Goal: Check status: Check status

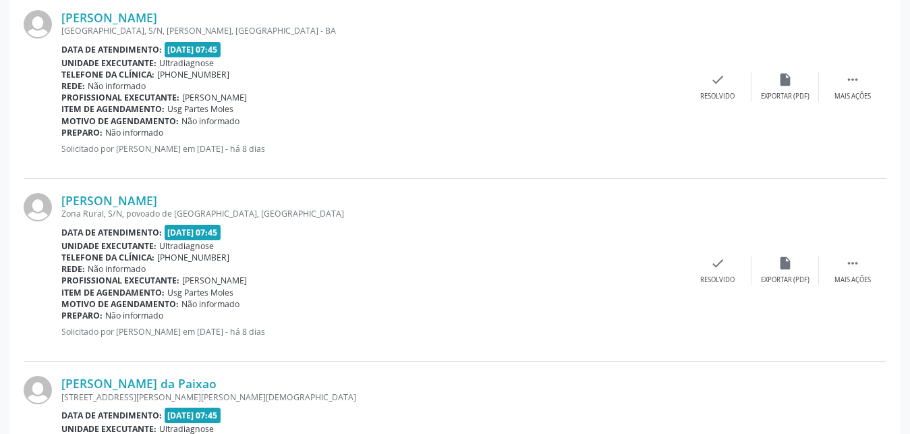
scroll to position [959, 0]
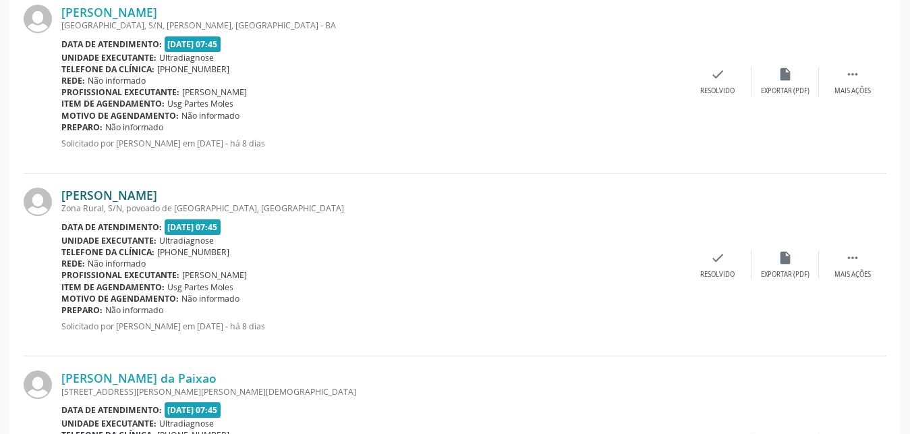
click at [92, 194] on link "[PERSON_NAME]" at bounding box center [109, 195] width 96 height 15
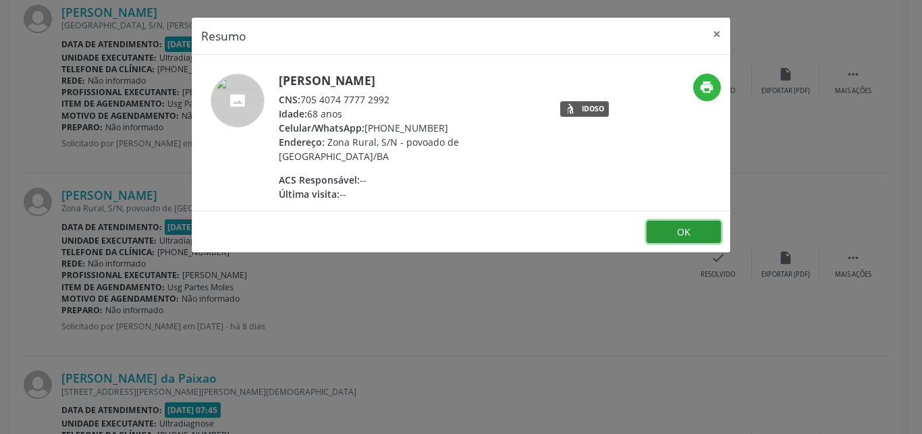
click at [673, 223] on button "OK" at bounding box center [683, 232] width 74 height 23
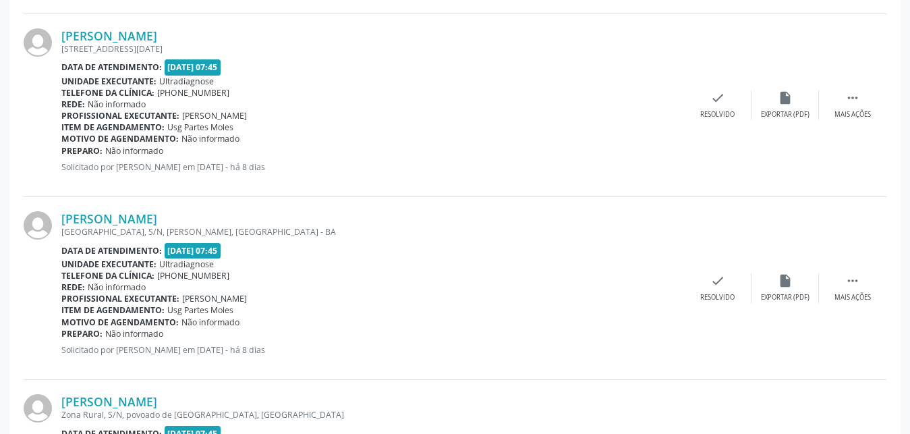
scroll to position [684, 0]
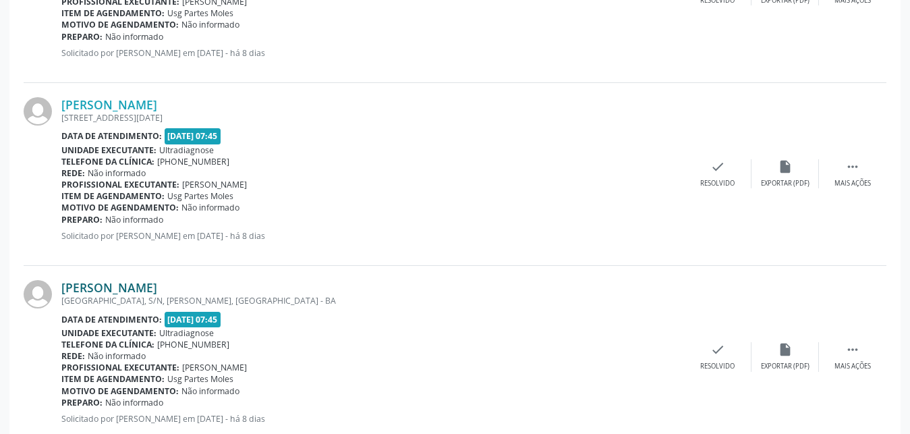
click at [101, 284] on link "[PERSON_NAME]" at bounding box center [109, 287] width 96 height 15
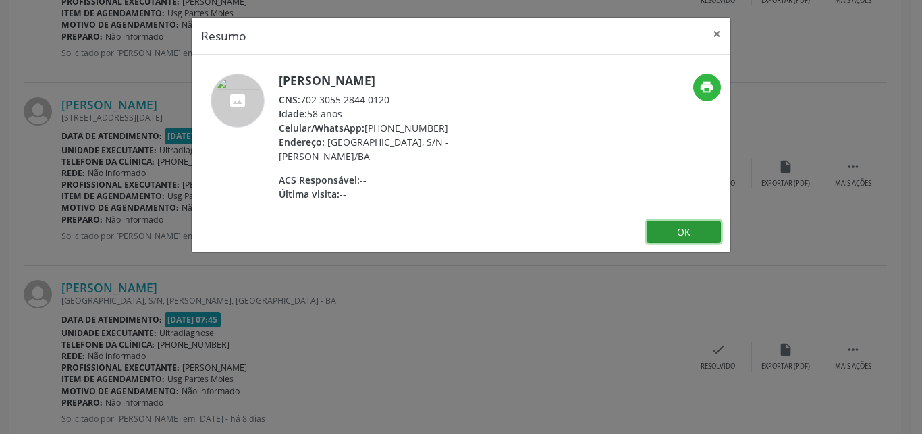
click at [657, 233] on button "OK" at bounding box center [683, 232] width 74 height 23
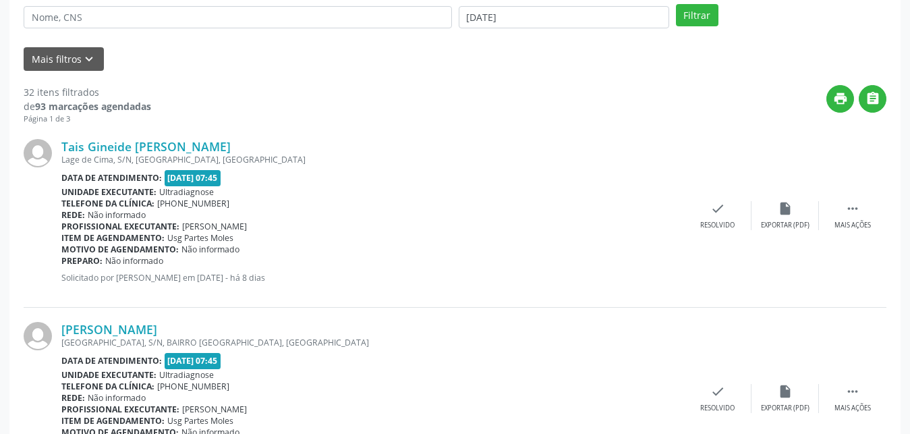
scroll to position [250, 0]
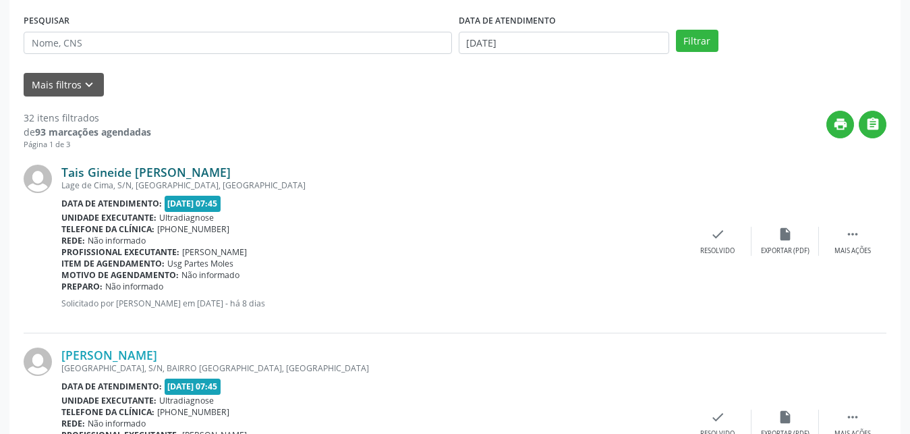
click at [94, 173] on link "Tais Gineide [PERSON_NAME]" at bounding box center [145, 172] width 169 height 15
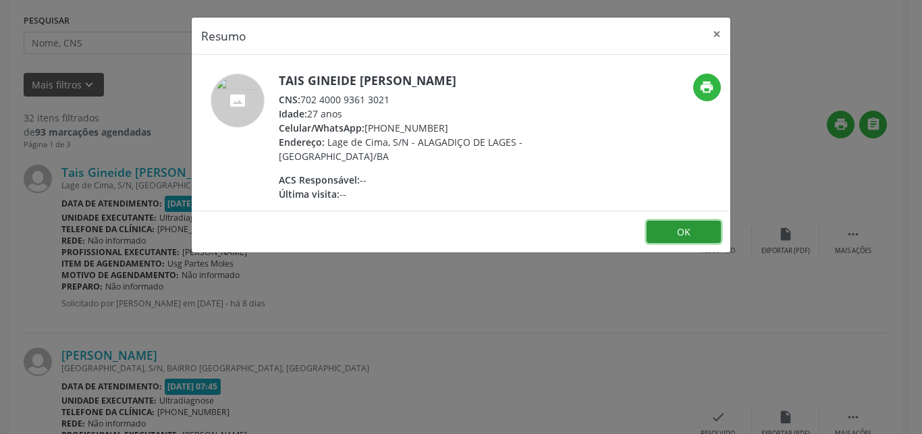
click at [673, 232] on button "OK" at bounding box center [683, 232] width 74 height 23
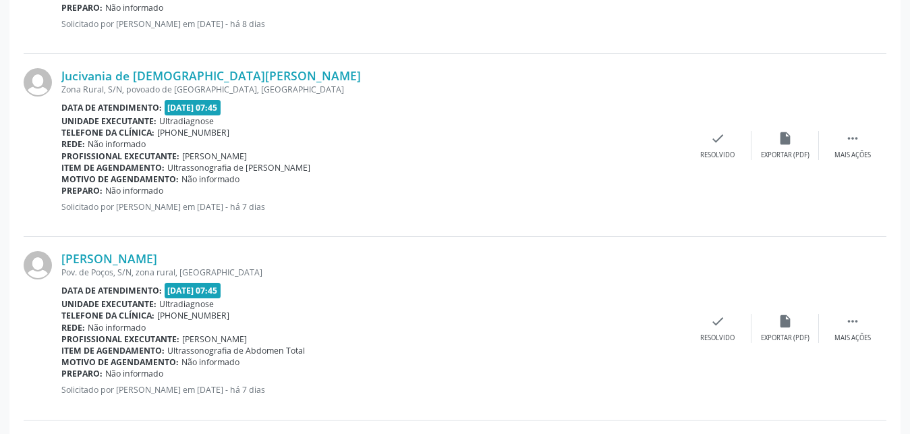
scroll to position [1833, 0]
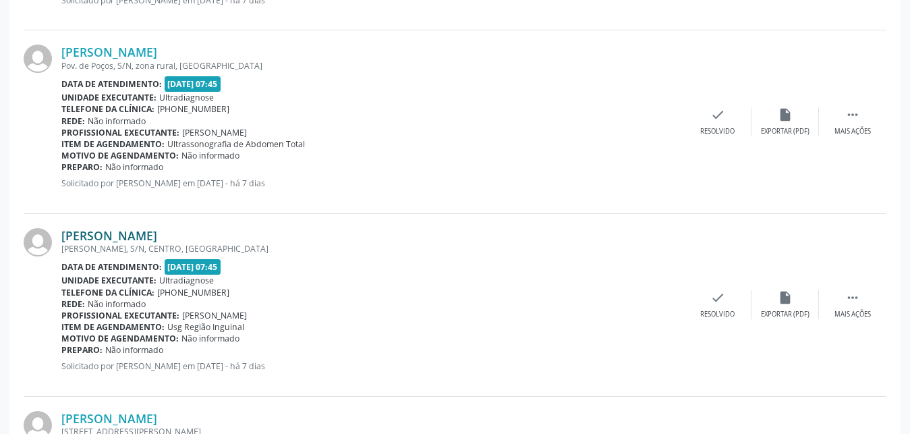
click at [90, 235] on link "[PERSON_NAME]" at bounding box center [109, 235] width 96 height 15
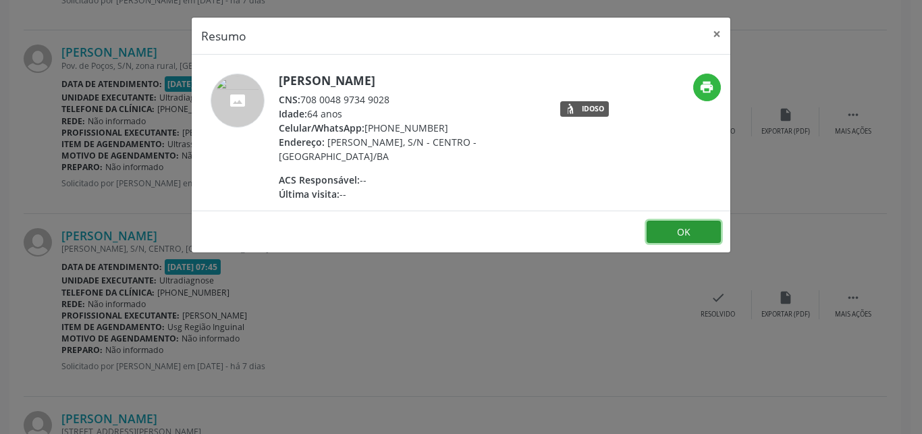
click at [669, 227] on button "OK" at bounding box center [683, 232] width 74 height 23
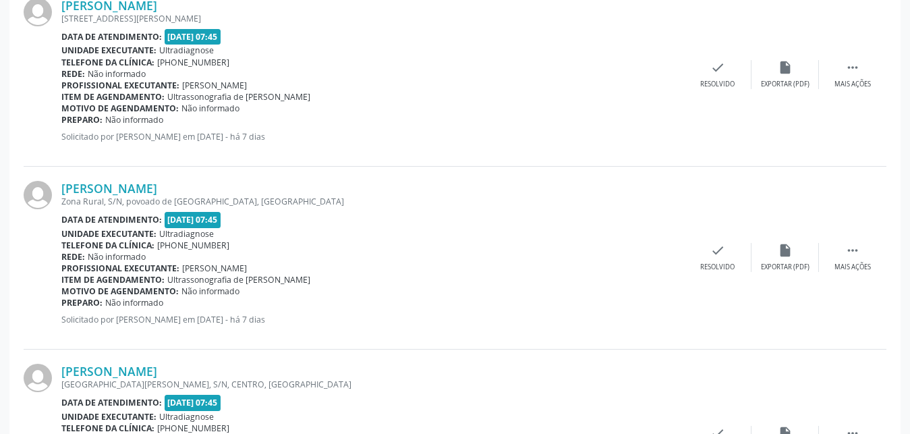
scroll to position [2453, 0]
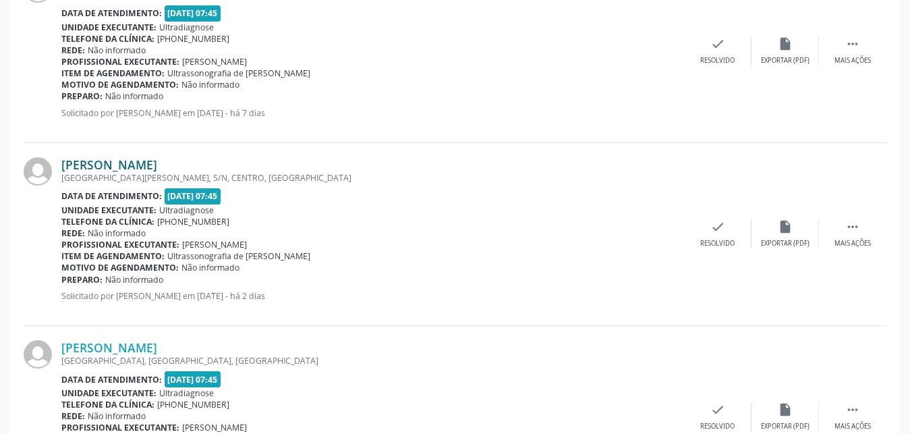
click at [102, 163] on link "[PERSON_NAME]" at bounding box center [109, 164] width 96 height 15
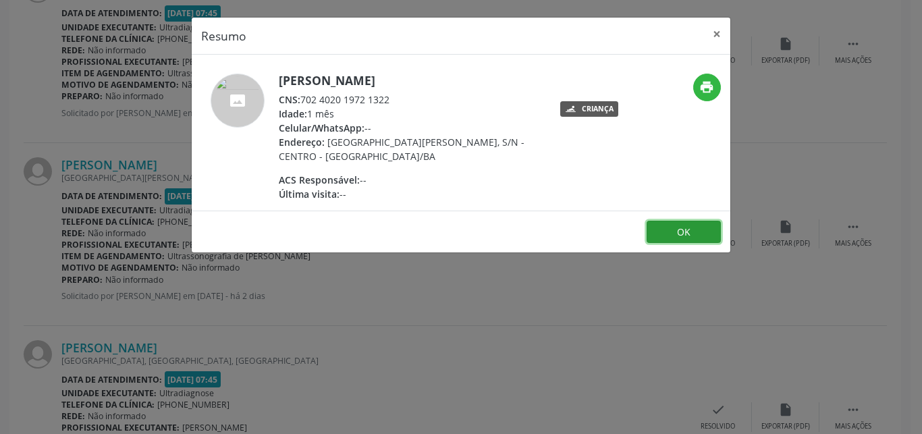
click at [692, 232] on button "OK" at bounding box center [683, 232] width 74 height 23
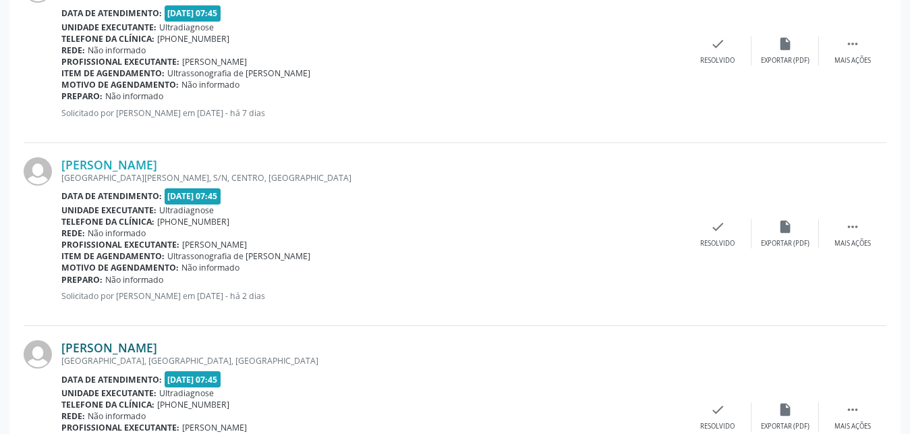
click at [109, 350] on link "[PERSON_NAME]" at bounding box center [109, 347] width 96 height 15
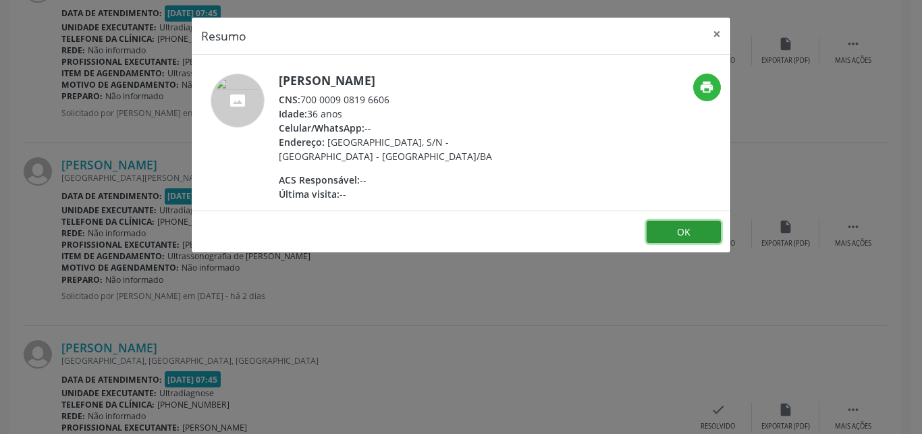
click at [667, 238] on button "OK" at bounding box center [683, 232] width 74 height 23
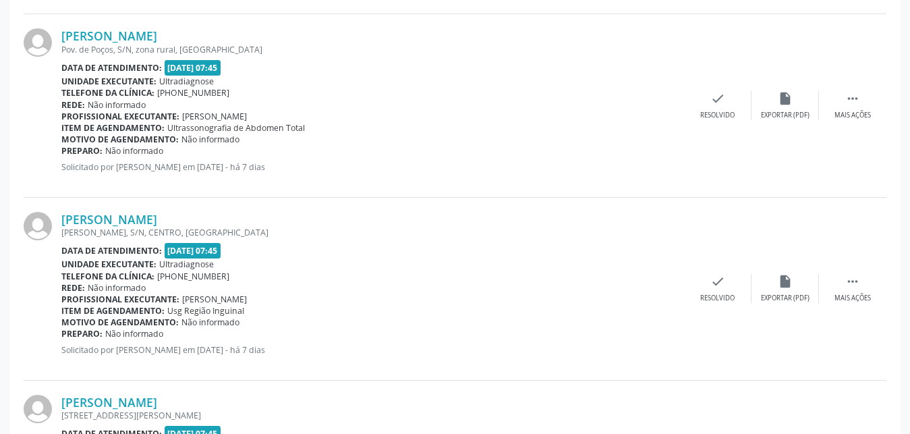
scroll to position [1761, 0]
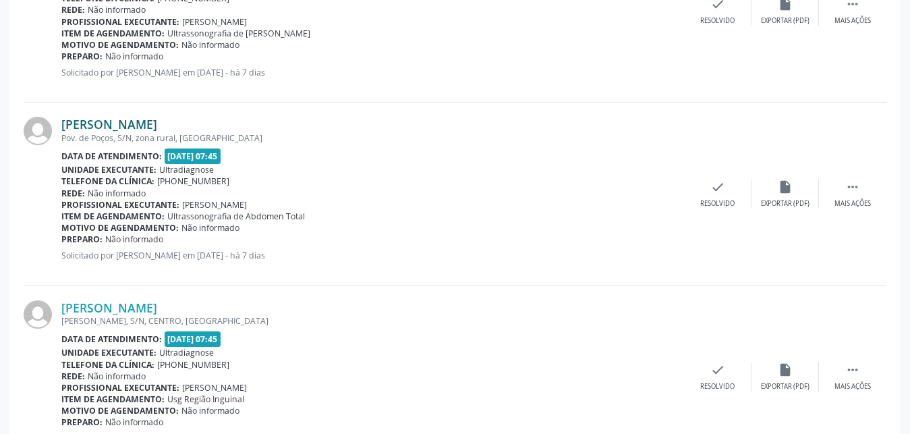
click at [111, 128] on link "[PERSON_NAME]" at bounding box center [109, 124] width 96 height 15
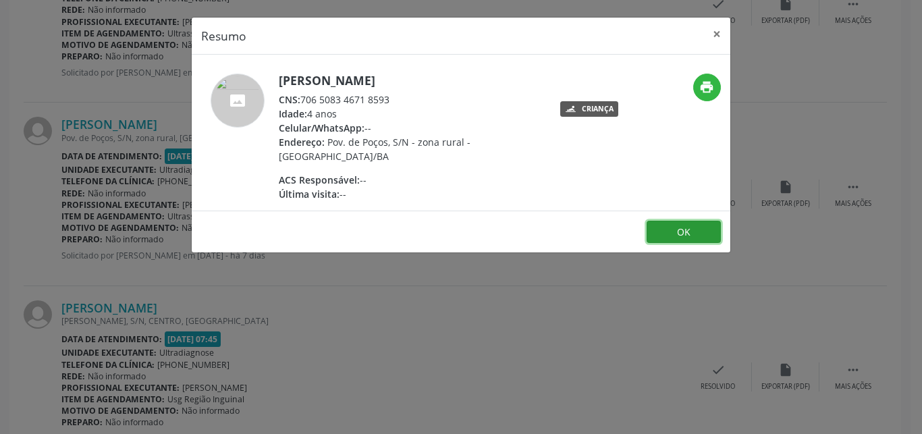
click at [700, 233] on button "OK" at bounding box center [683, 232] width 74 height 23
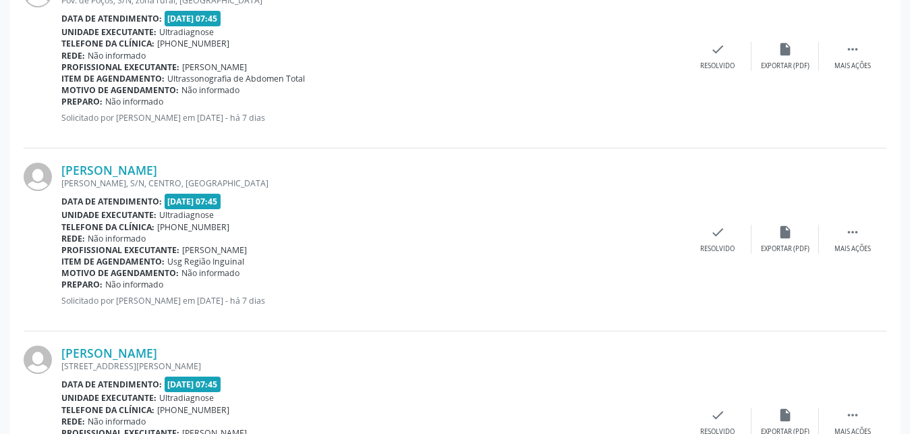
scroll to position [2105, 0]
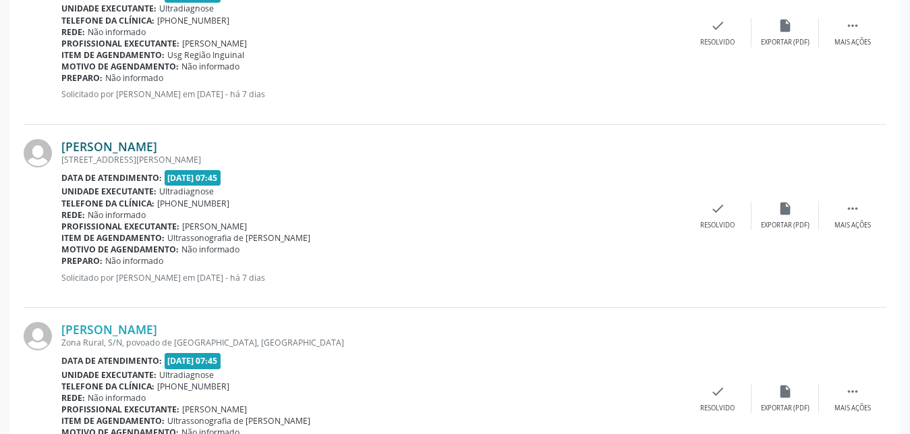
click at [101, 153] on link "[PERSON_NAME]" at bounding box center [109, 146] width 96 height 15
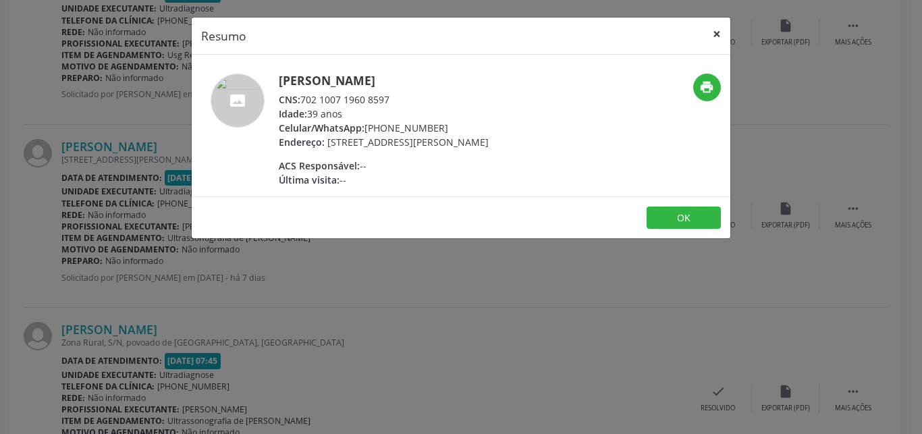
click at [715, 35] on button "×" at bounding box center [716, 34] width 27 height 33
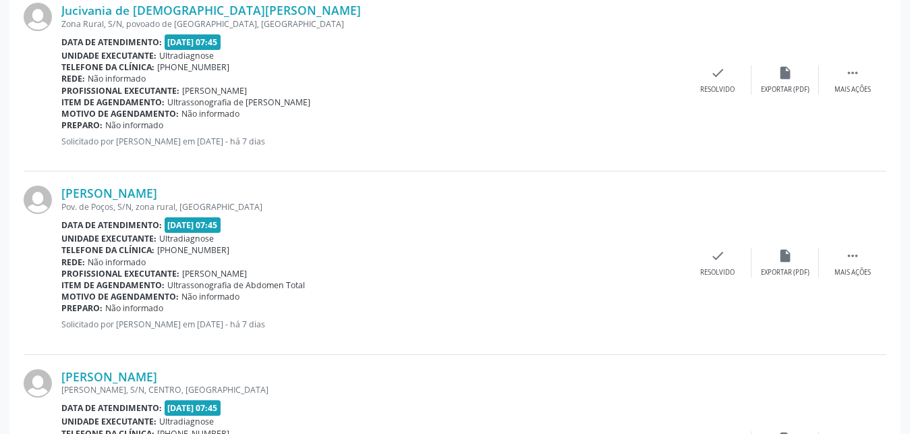
scroll to position [1624, 0]
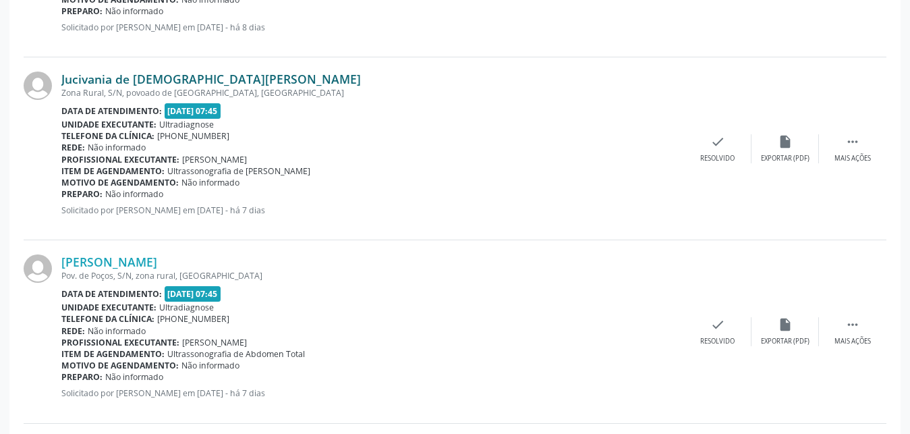
click at [106, 82] on link "Jucivania de [DEMOGRAPHIC_DATA][PERSON_NAME]" at bounding box center [211, 79] width 300 height 15
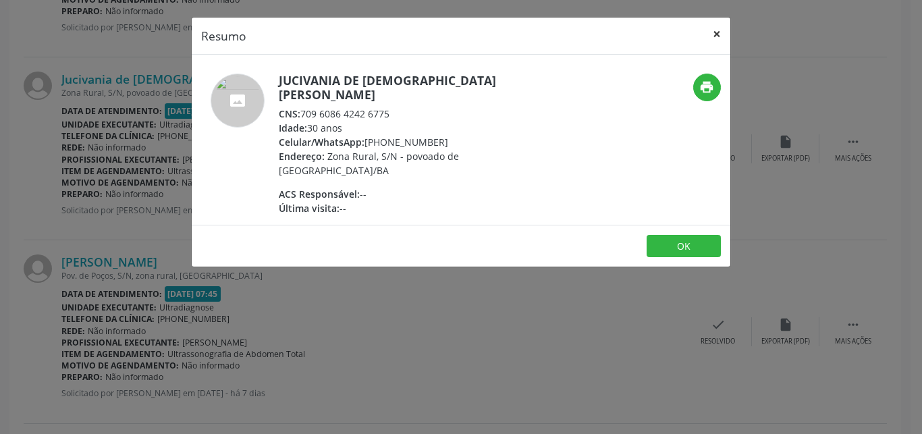
click at [715, 35] on button "×" at bounding box center [716, 34] width 27 height 33
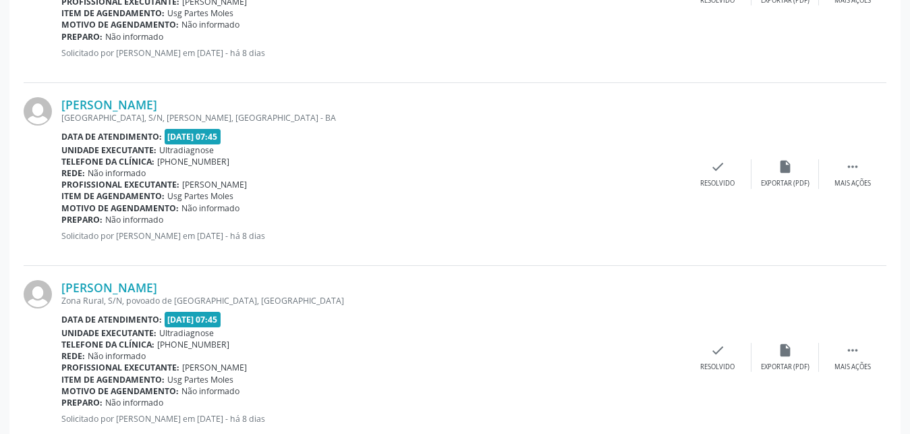
scroll to position [660, 0]
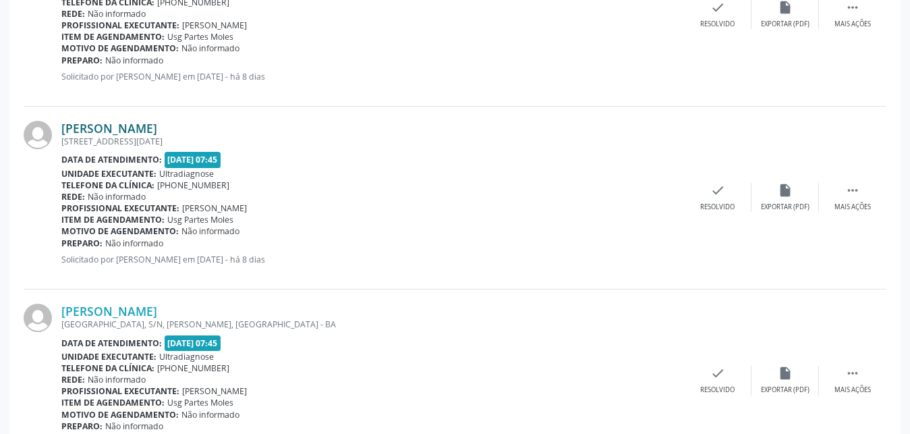
click at [85, 129] on link "[PERSON_NAME]" at bounding box center [109, 128] width 96 height 15
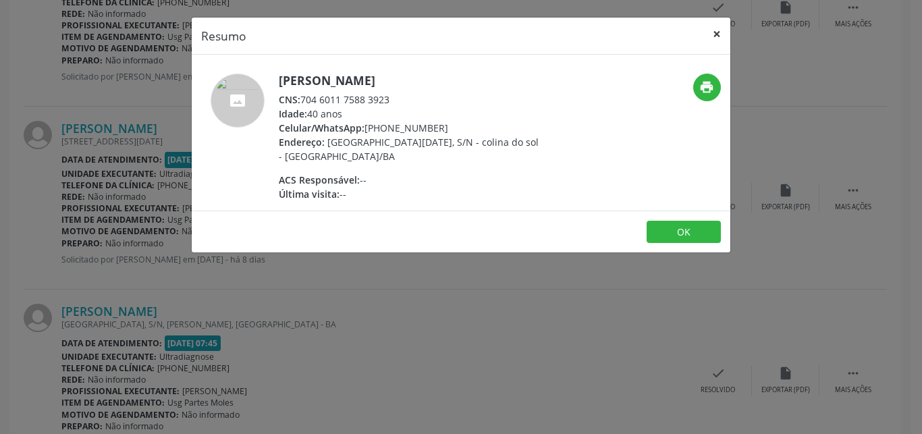
click at [719, 38] on button "×" at bounding box center [716, 34] width 27 height 33
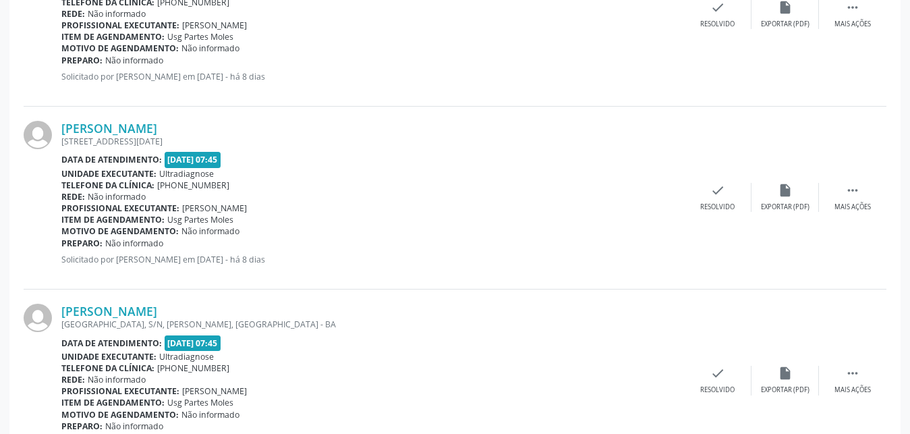
scroll to position [522, 0]
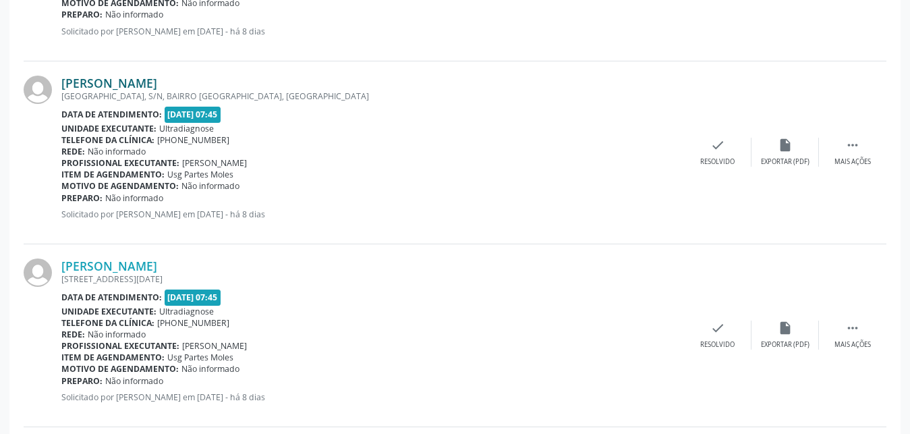
click at [145, 84] on link "[PERSON_NAME]" at bounding box center [109, 83] width 96 height 15
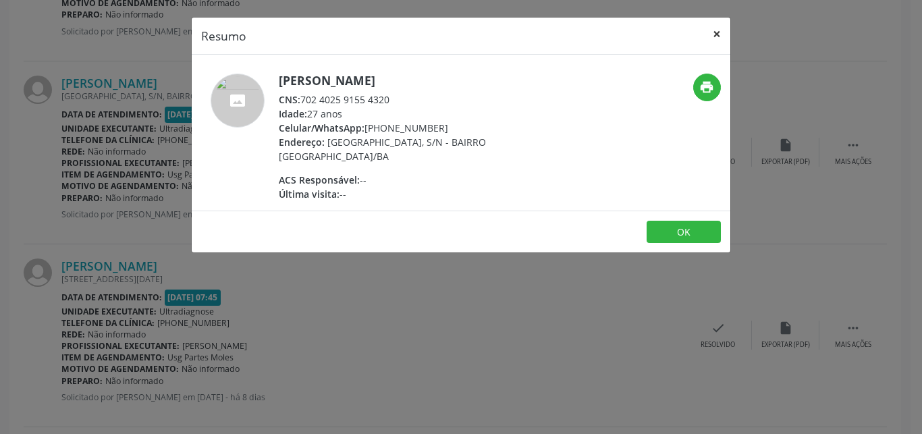
click at [719, 32] on button "×" at bounding box center [716, 34] width 27 height 33
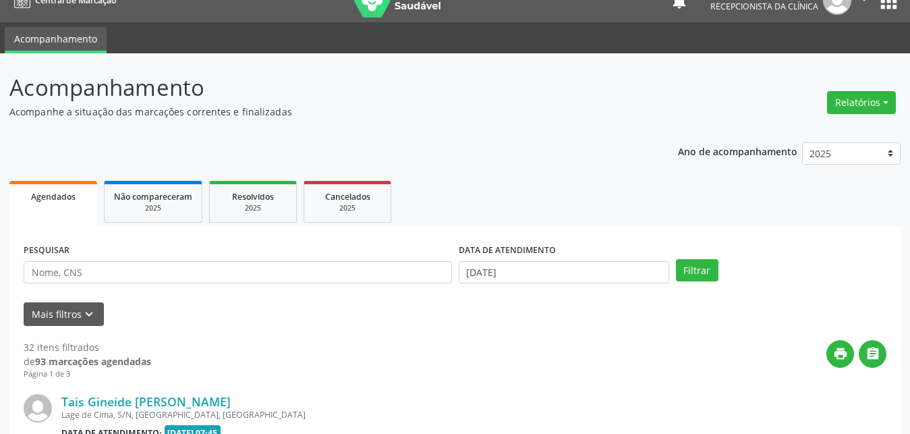
scroll to position [0, 0]
